Goal: Information Seeking & Learning: Learn about a topic

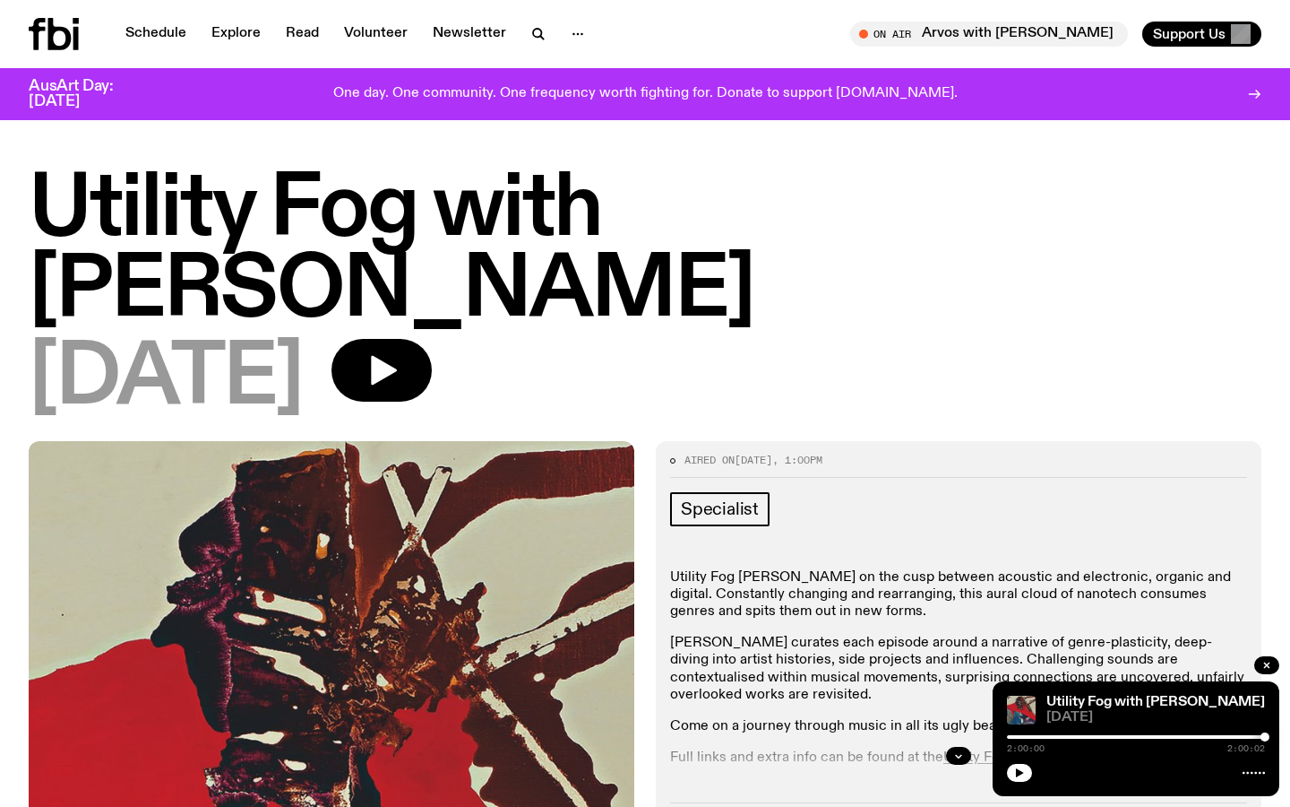
click at [153, 211] on h1 "Utility Fog with [PERSON_NAME]" at bounding box center [645, 250] width 1233 height 161
click at [169, 34] on link "Schedule" at bounding box center [156, 34] width 82 height 25
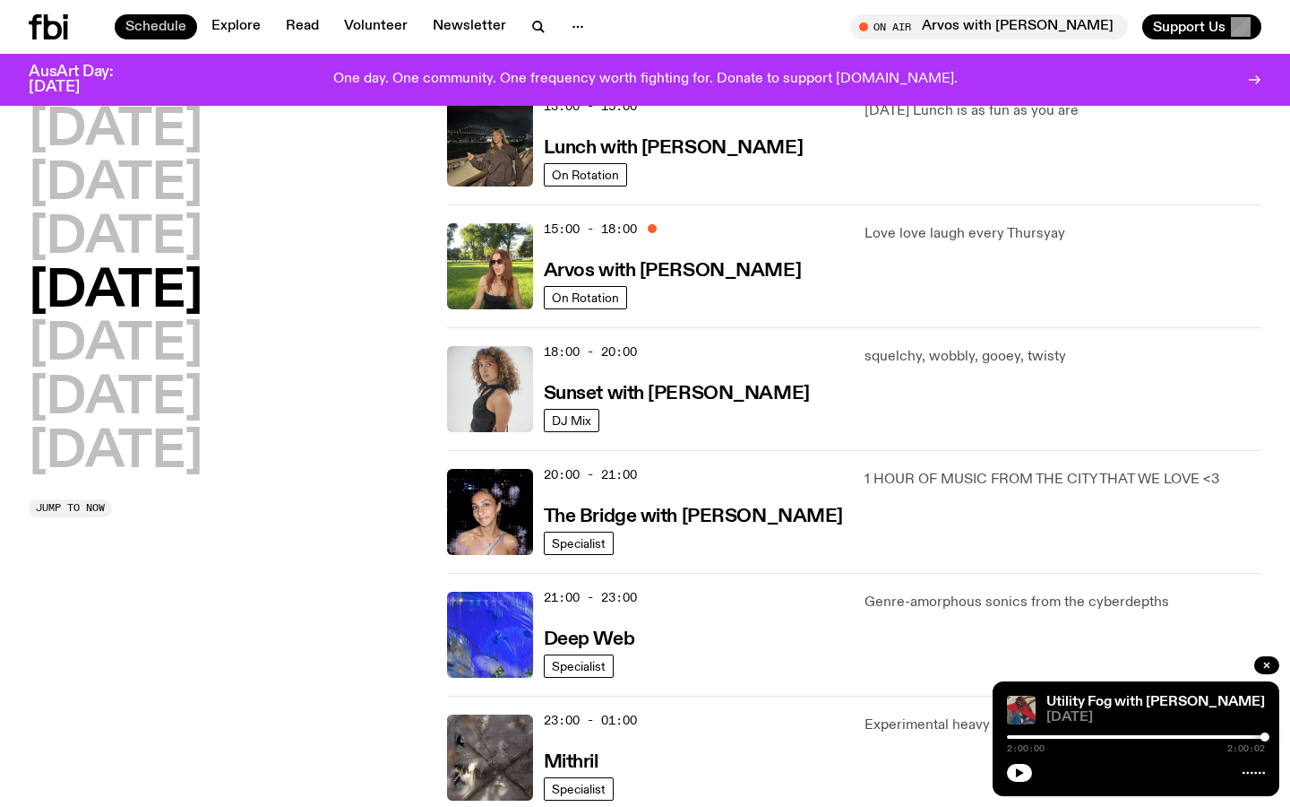
scroll to position [538, 0]
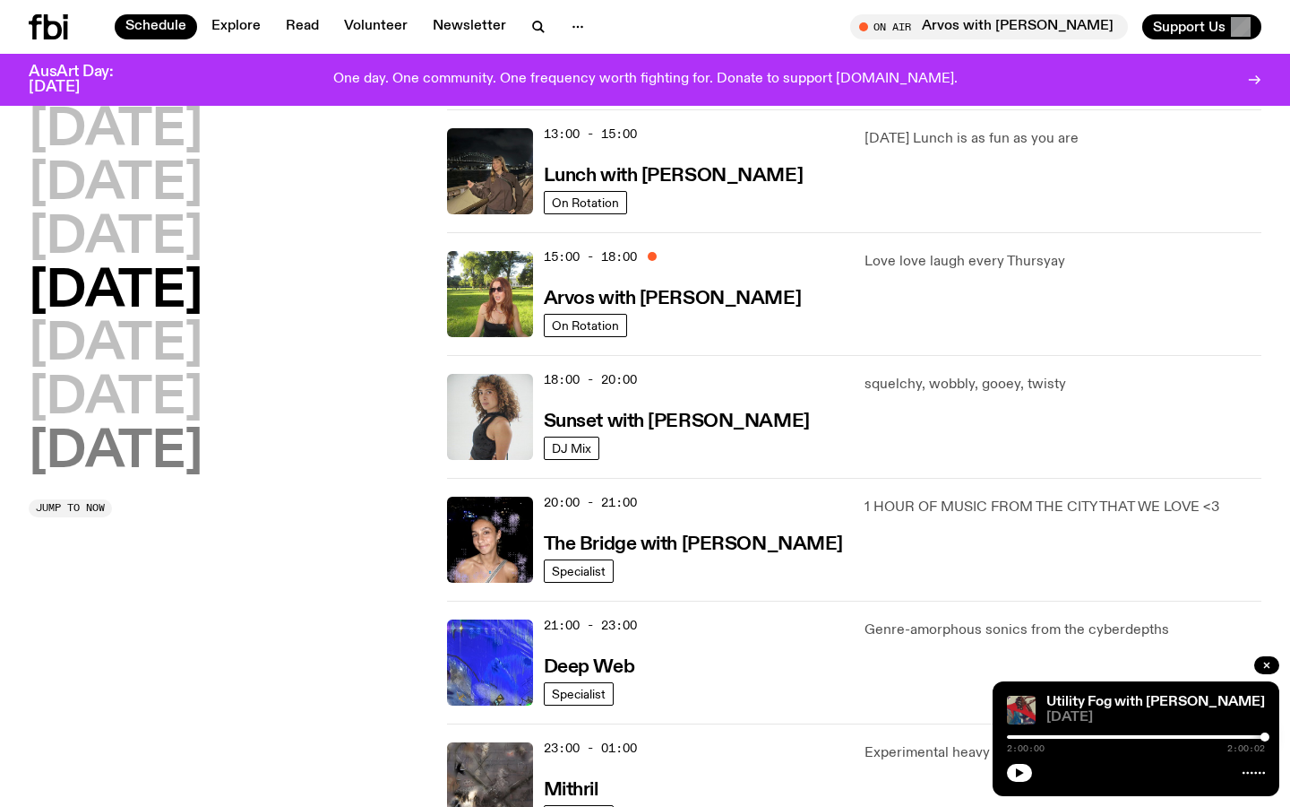
click at [95, 465] on h2 "[DATE]" at bounding box center [116, 452] width 174 height 50
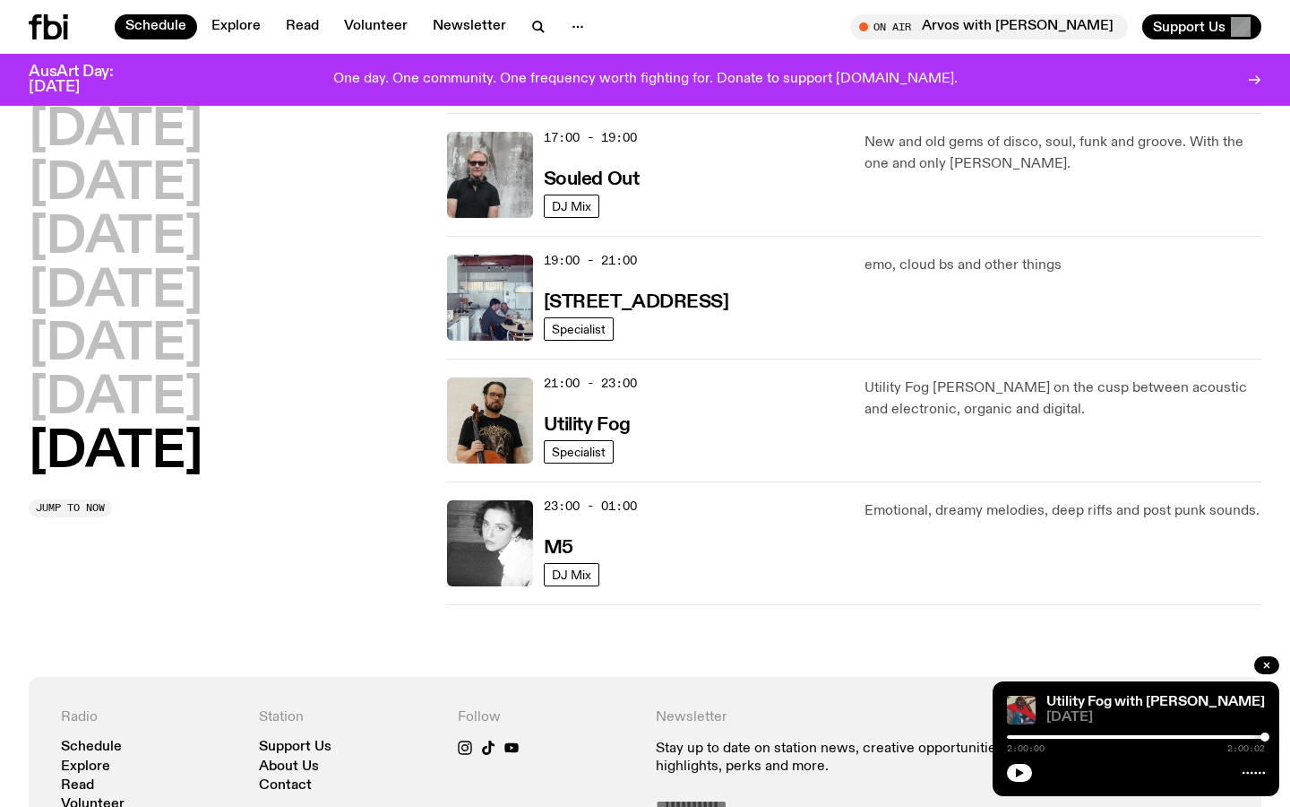
scroll to position [1197, 0]
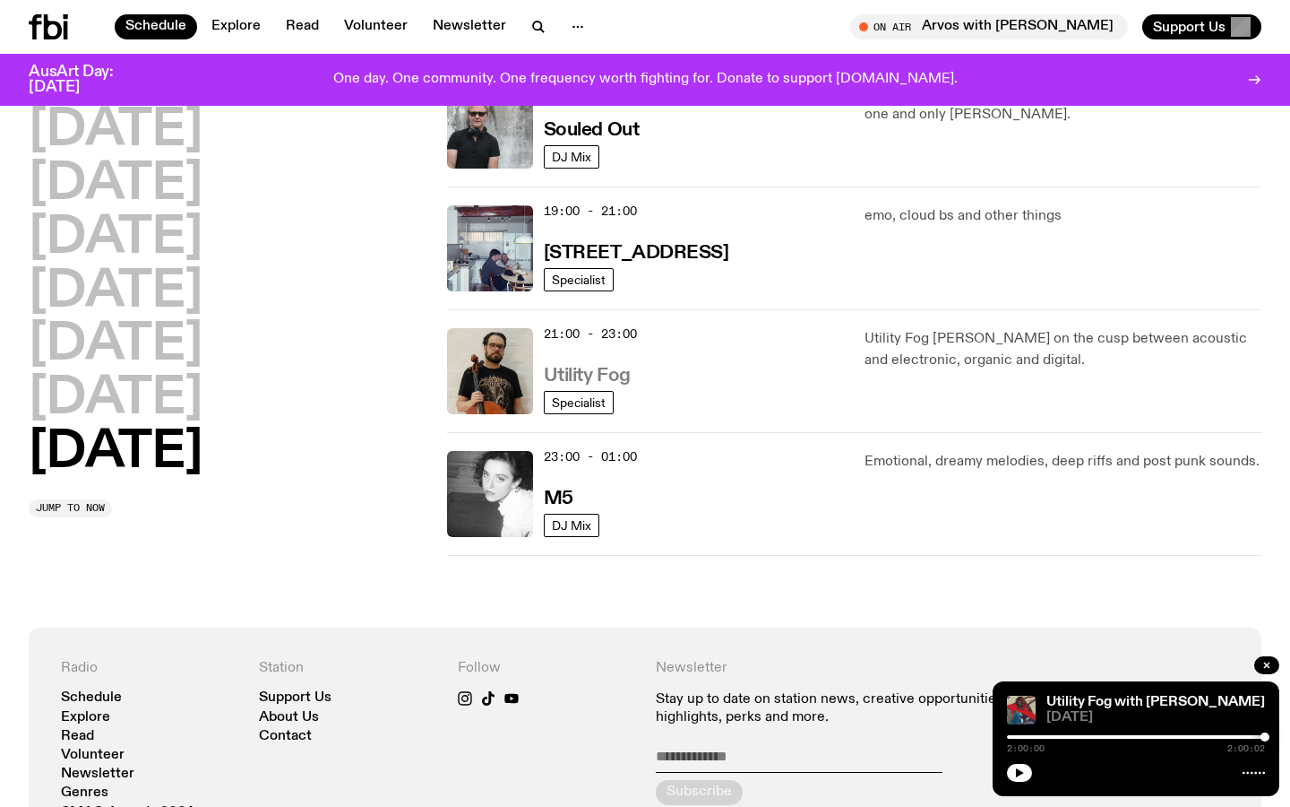
click at [572, 372] on h3 "Utility Fog" at bounding box center [587, 376] width 87 height 19
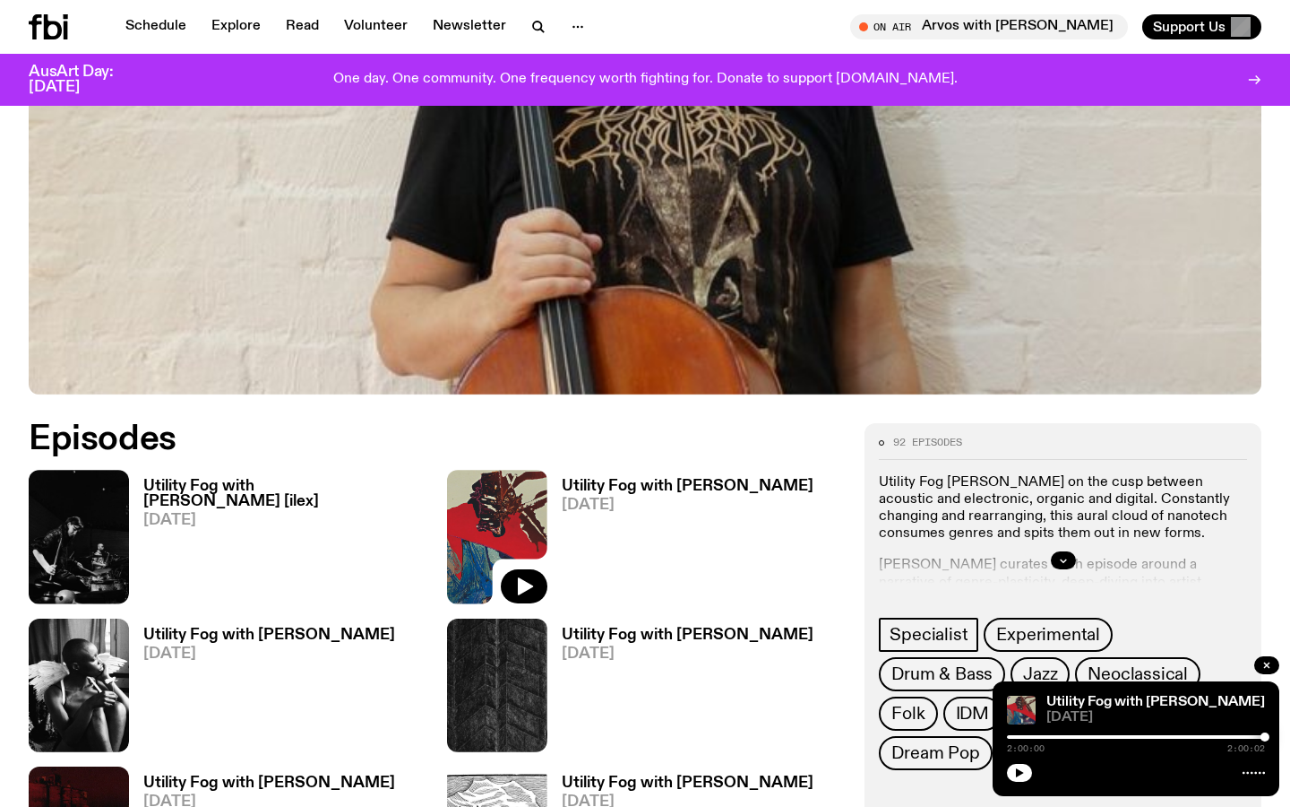
scroll to position [717, 0]
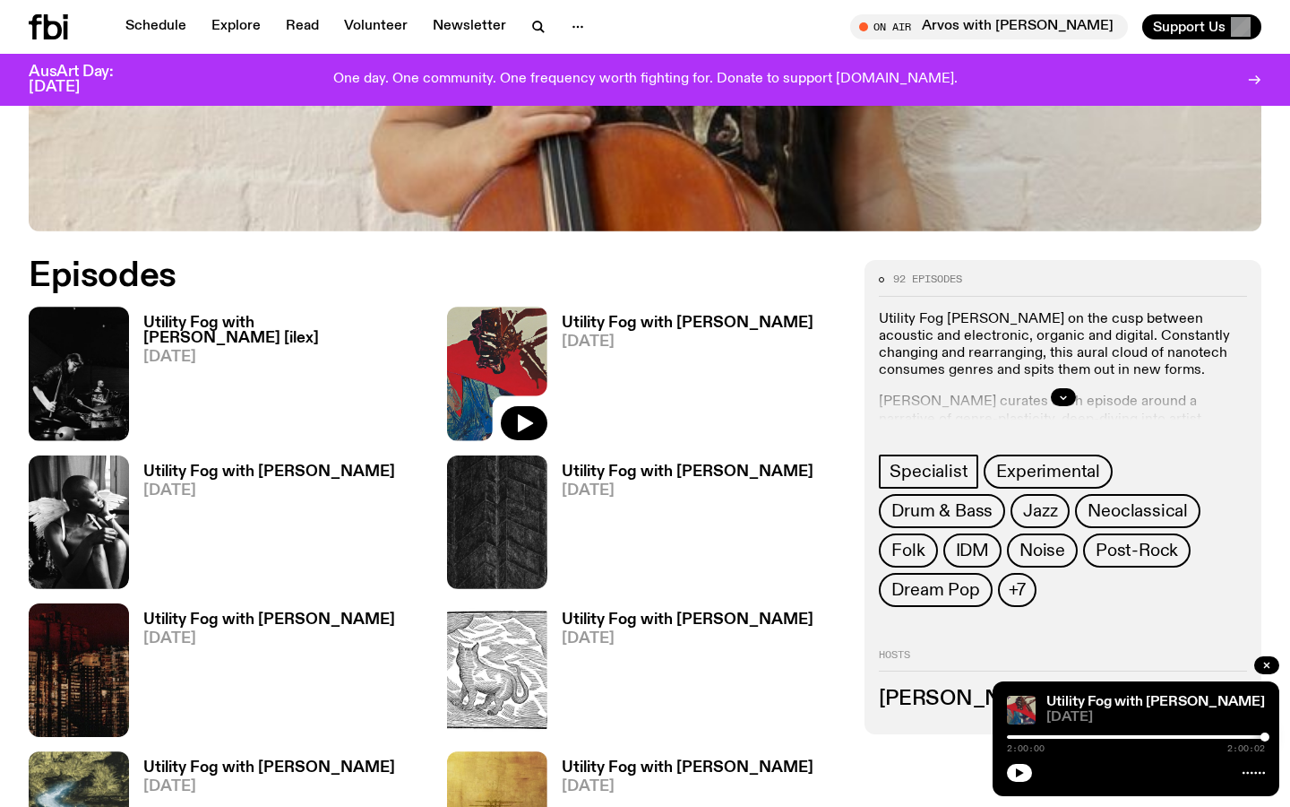
click at [209, 319] on h3 "Utility Fog with [PERSON_NAME] [ilex]" at bounding box center [284, 330] width 282 height 30
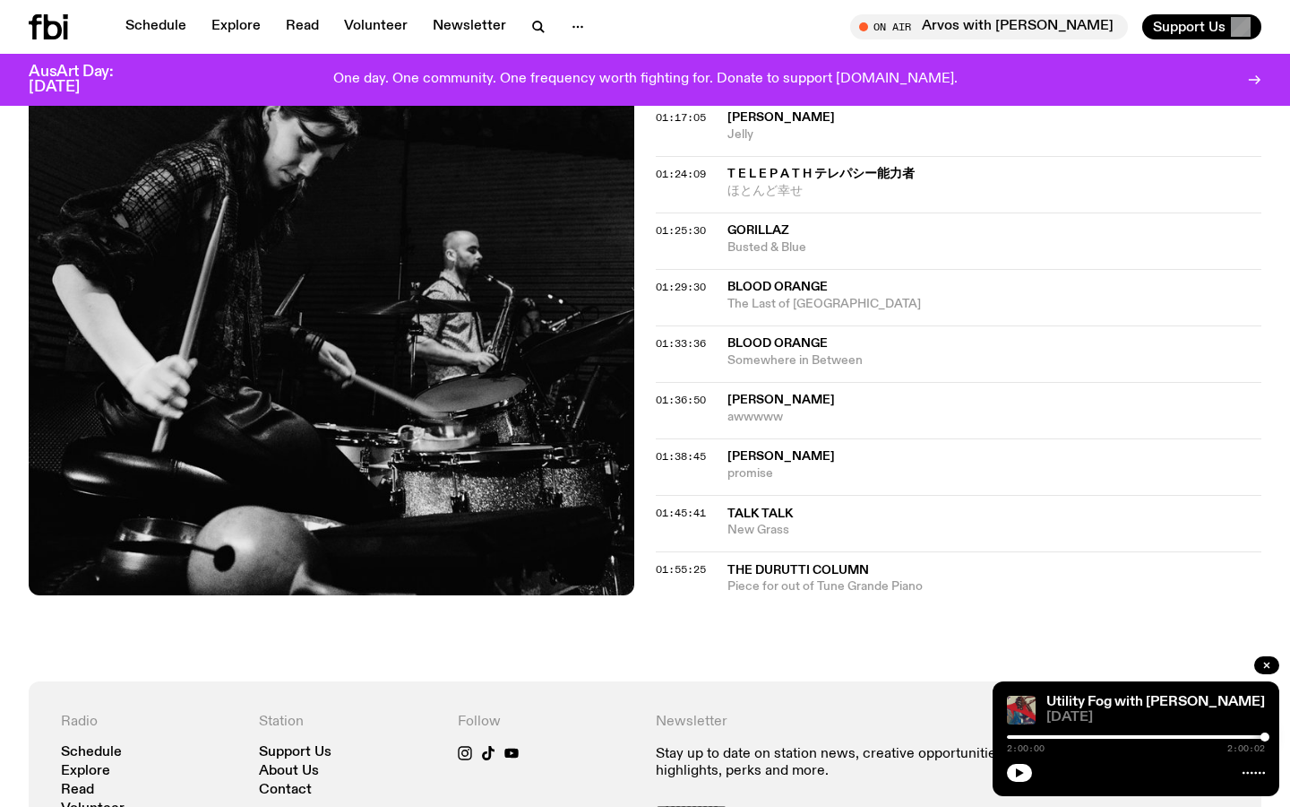
scroll to position [1577, 0]
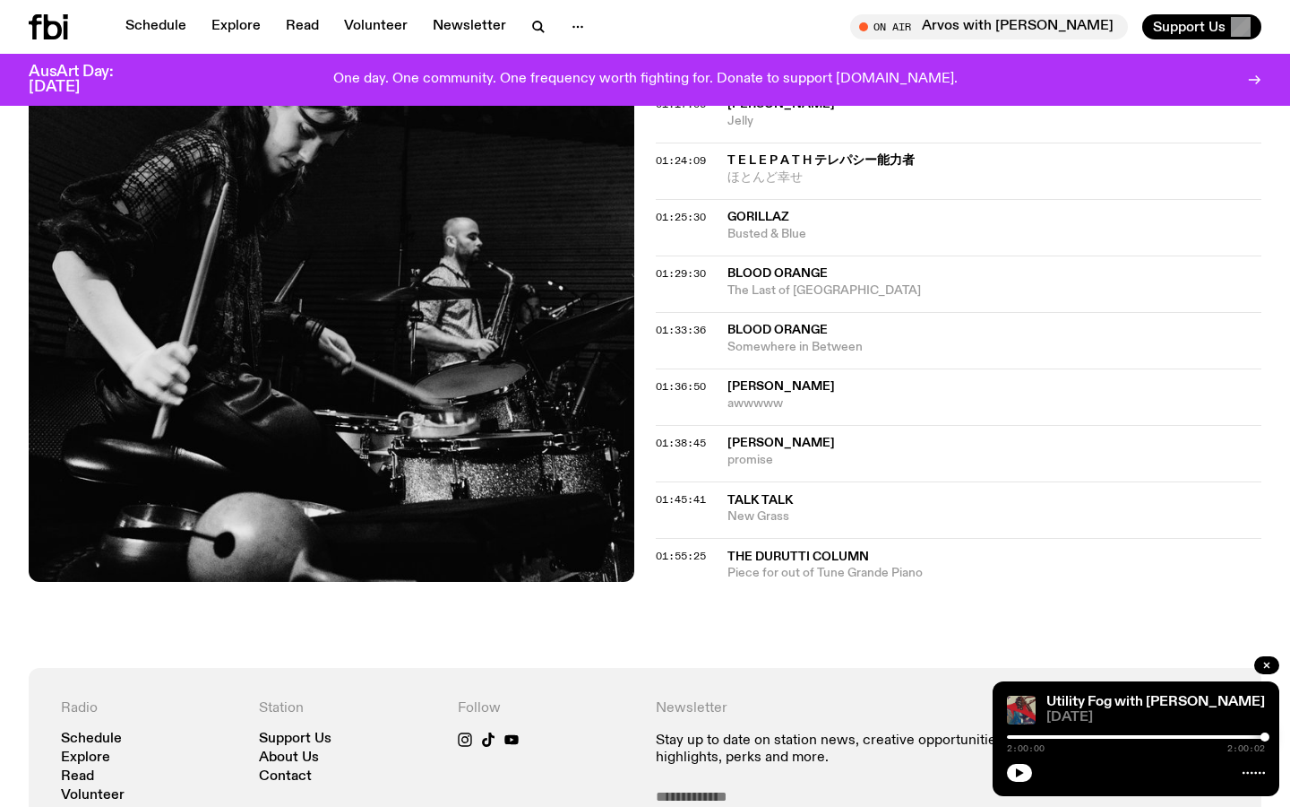
click at [754, 157] on span "t e l e p a t h テレパシー能力者" at bounding box center [821, 160] width 187 height 13
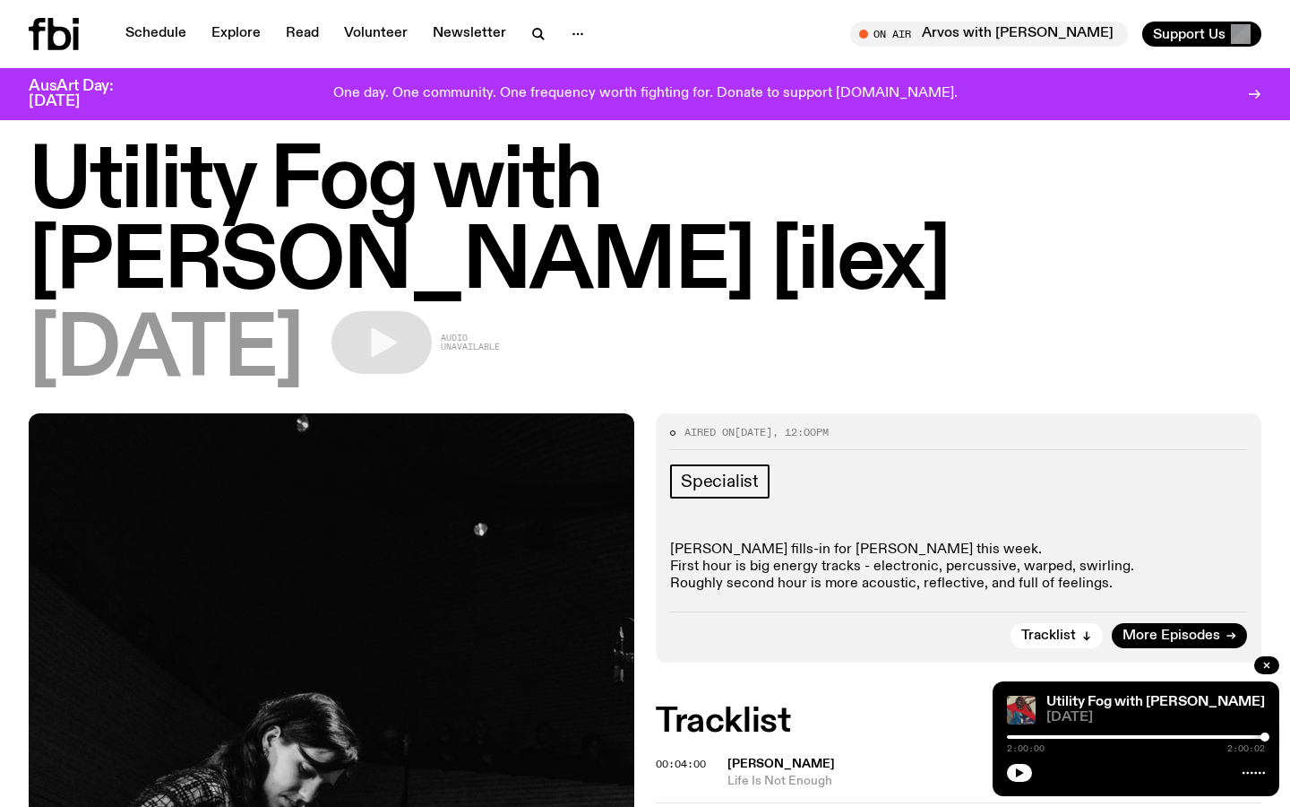
scroll to position [0, 0]
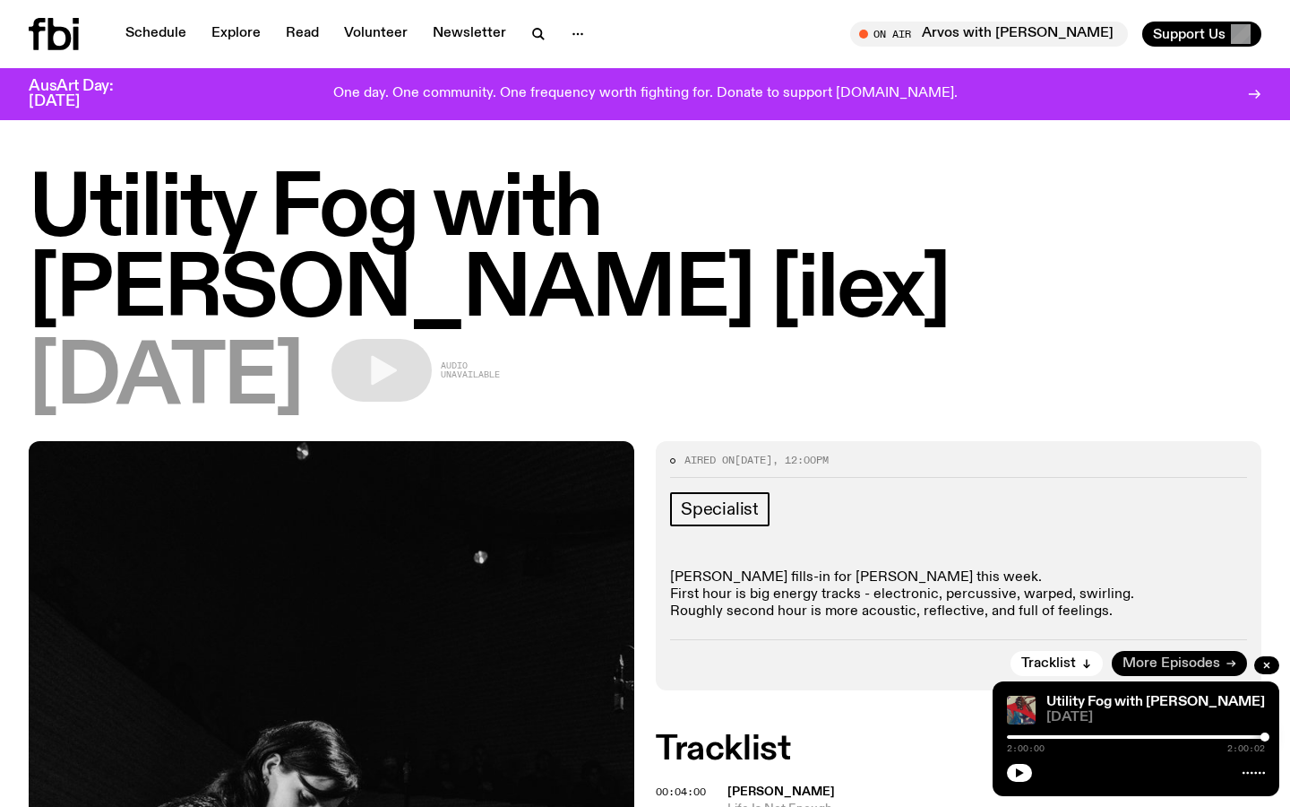
click at [1228, 660] on icon at bounding box center [1231, 663] width 11 height 11
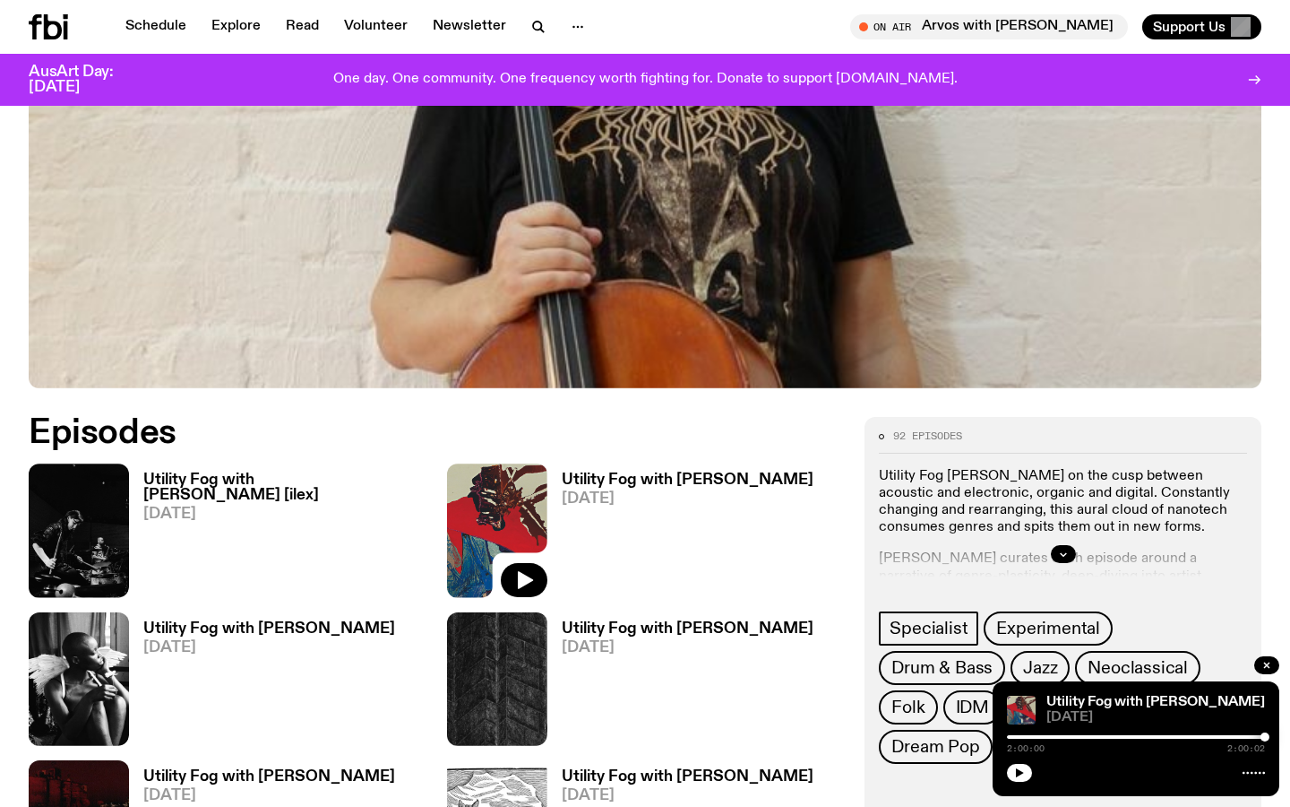
scroll to position [574, 0]
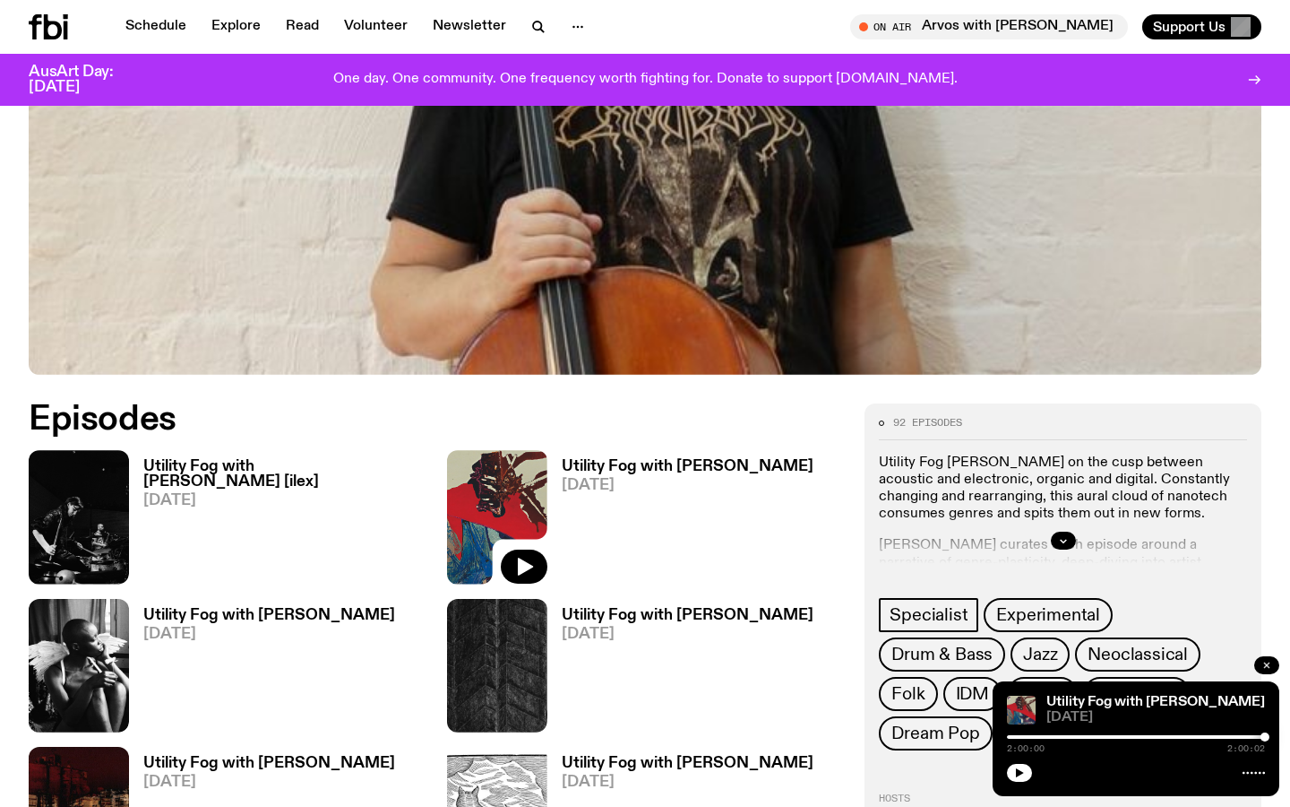
click at [1264, 664] on icon "button" at bounding box center [1267, 665] width 11 height 11
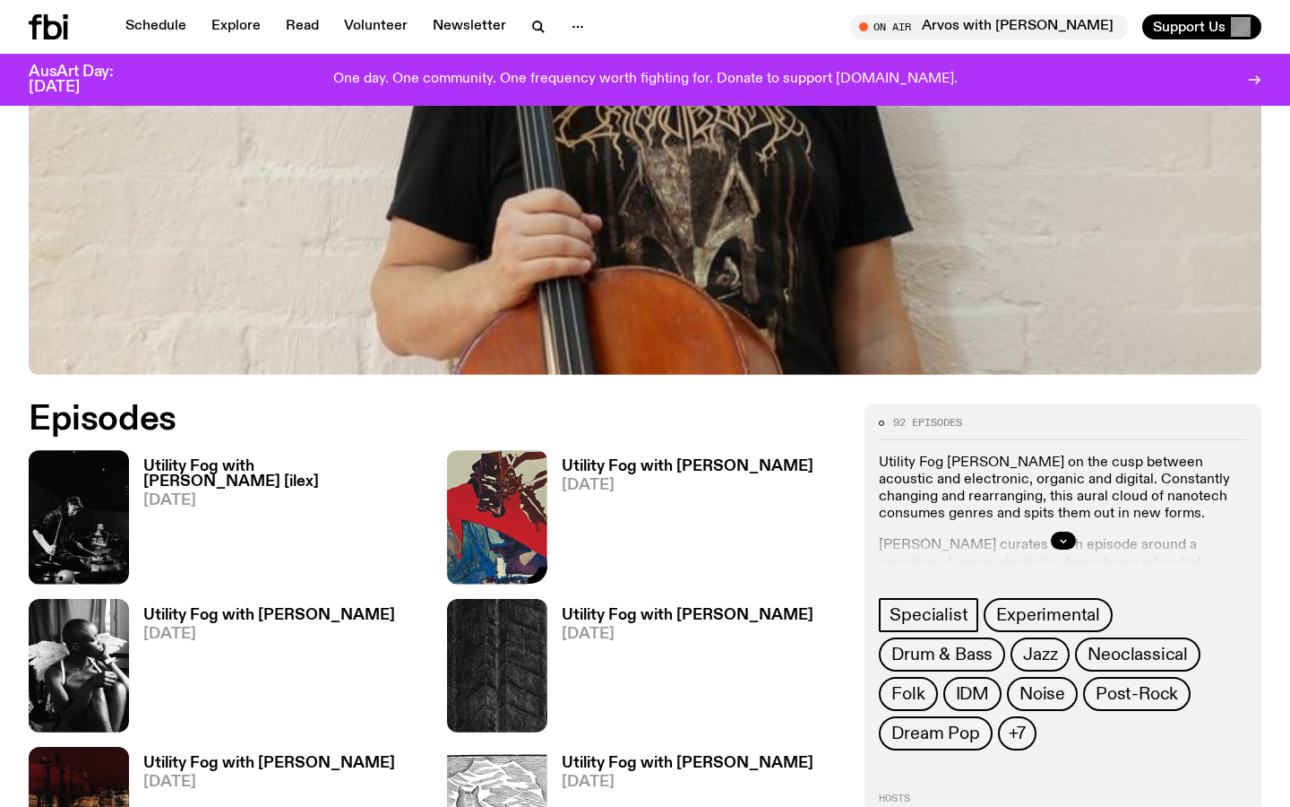
click at [203, 462] on h3 "Utility Fog with [PERSON_NAME] [ilex]" at bounding box center [284, 474] width 282 height 30
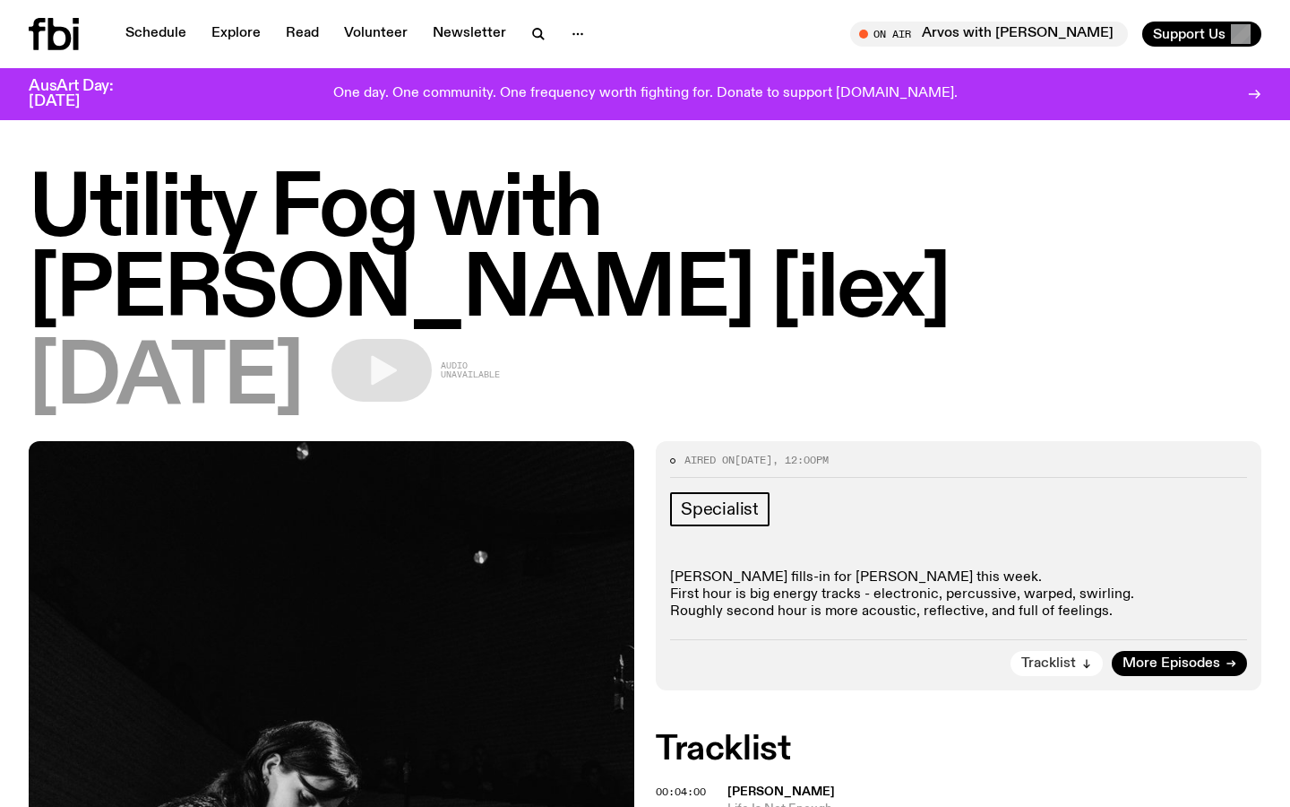
click at [1054, 660] on span "Tracklist" at bounding box center [1049, 663] width 55 height 13
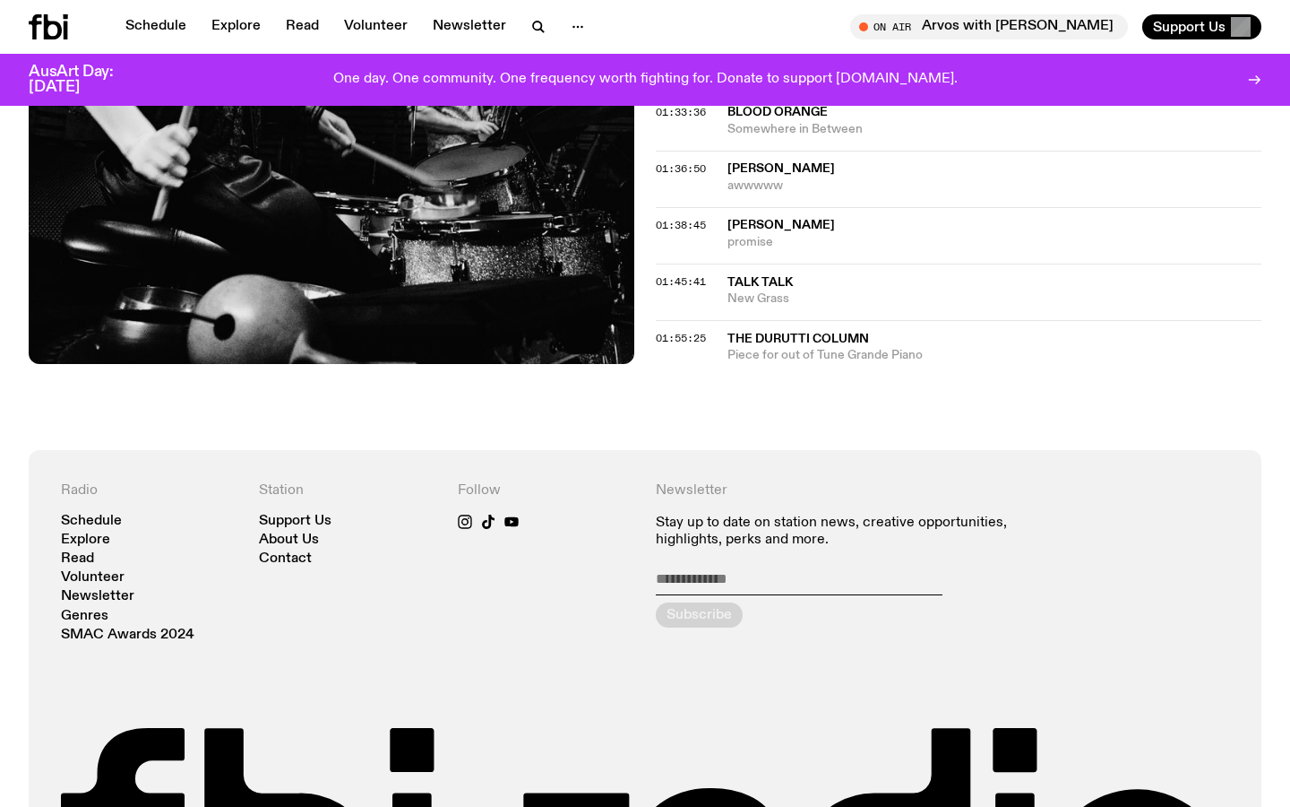
scroll to position [1796, 0]
